Goal: Find specific page/section: Find specific page/section

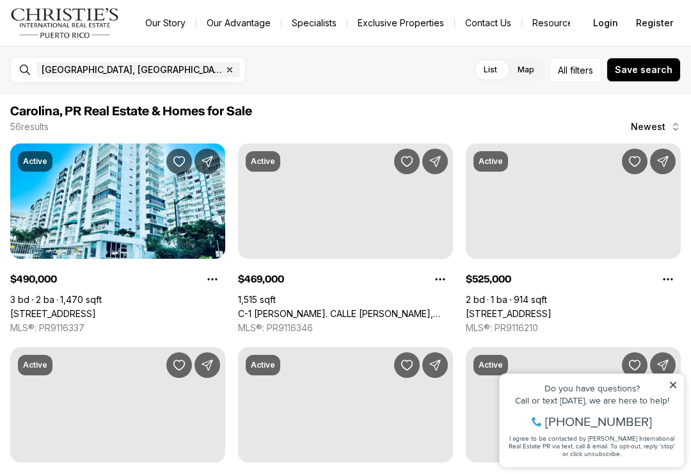
click at [673, 385] on icon at bounding box center [673, 385] width 6 height 6
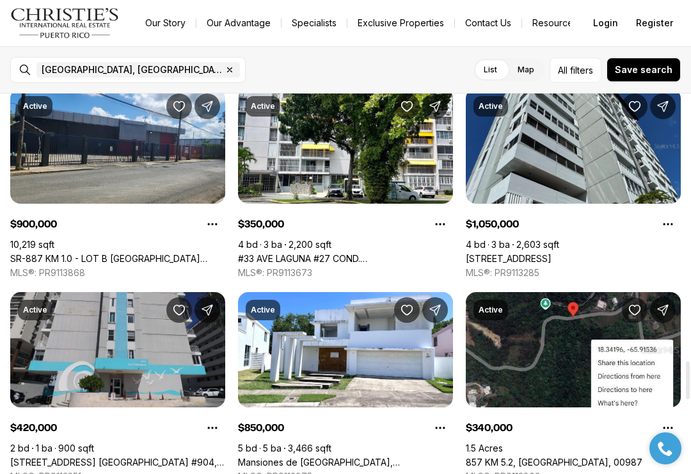
scroll to position [2699, 0]
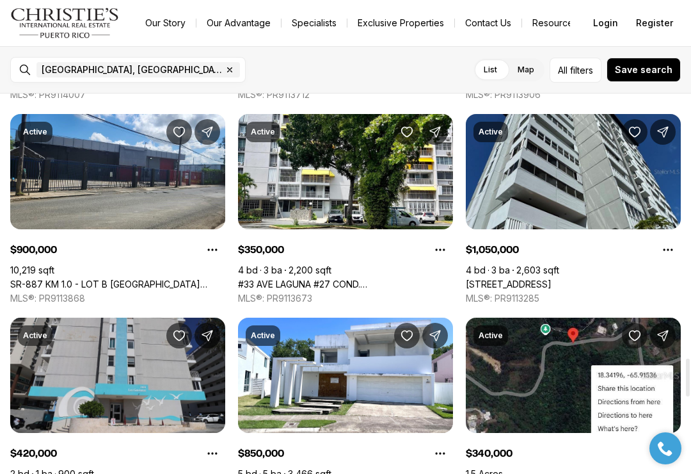
scroll to position [2676, 0]
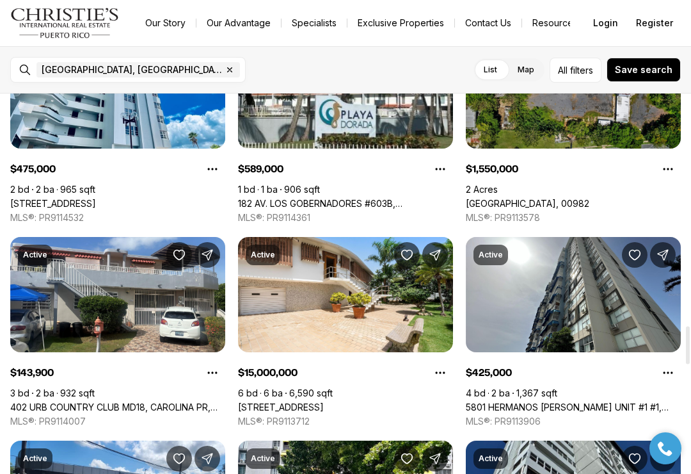
click at [228, 70] on icon "button" at bounding box center [230, 70] width 4 height 4
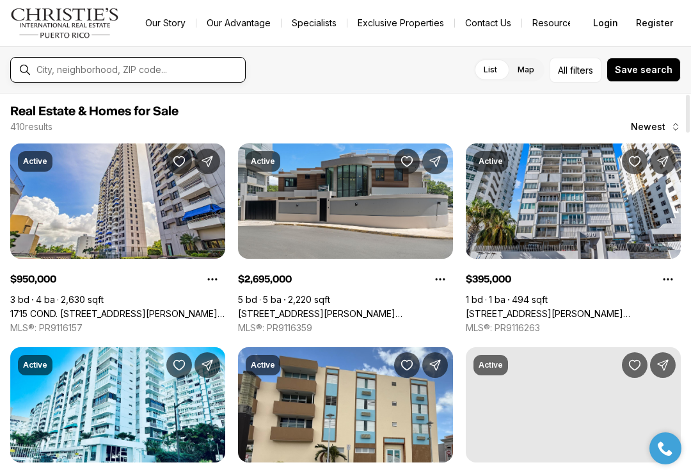
click at [192, 69] on input "text" at bounding box center [138, 70] width 204 height 10
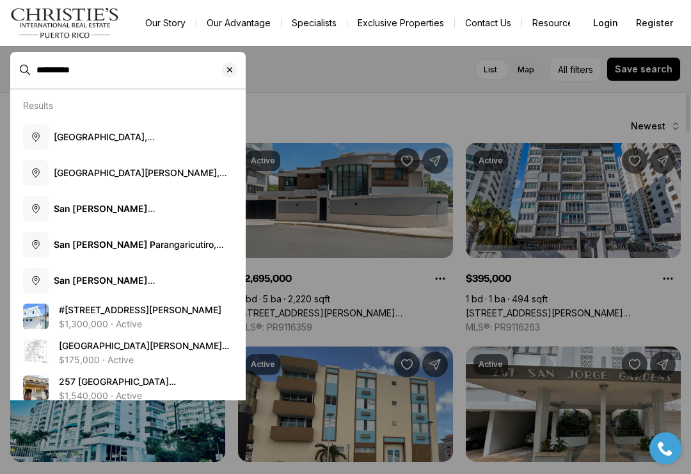
type input "**********"
click at [143, 178] on span "[GEOGRAPHIC_DATA][PERSON_NAME], [US_STATE]" at bounding box center [143, 172] width 179 height 13
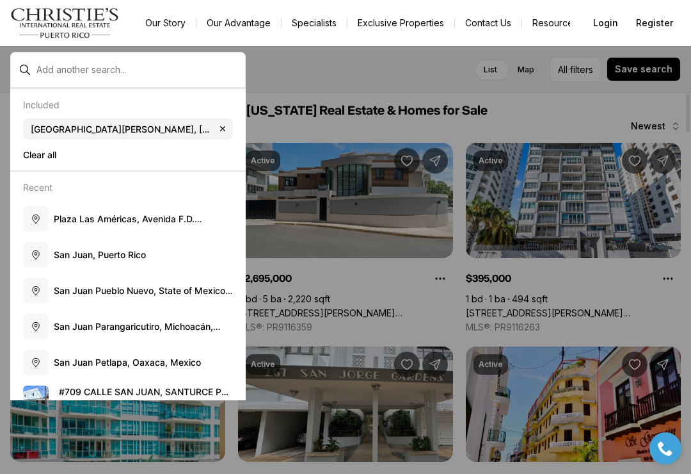
click at [433, 92] on div at bounding box center [345, 237] width 691 height 474
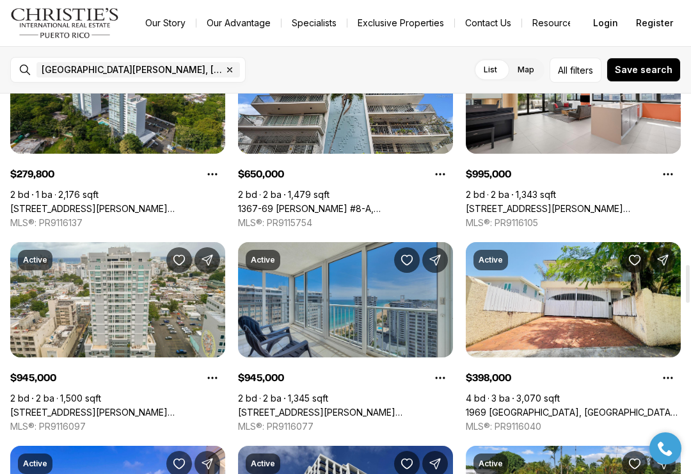
scroll to position [1711, 0]
